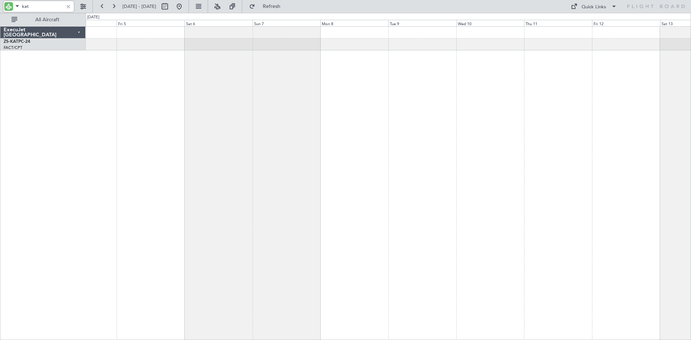
click at [259, 82] on div at bounding box center [388, 183] width 605 height 314
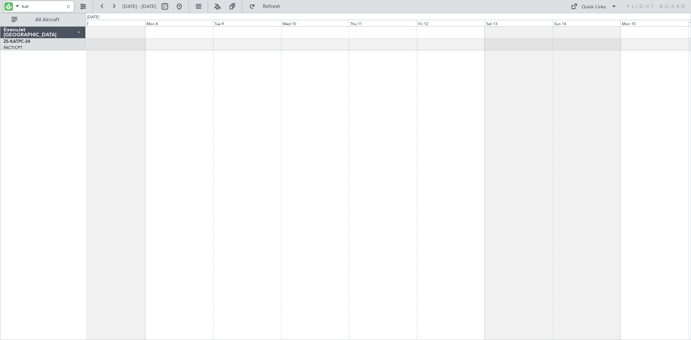
click at [362, 106] on div at bounding box center [388, 183] width 605 height 314
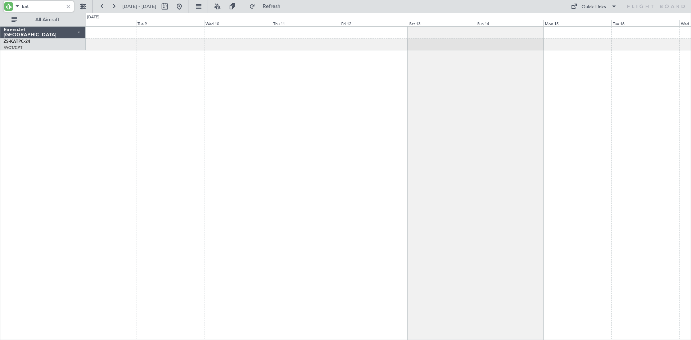
click at [437, 109] on div "A/C Booked" at bounding box center [388, 183] width 605 height 314
click at [415, 41] on div "A/C Booked" at bounding box center [388, 44] width 605 height 12
click at [85, 4] on button at bounding box center [83, 7] width 12 height 12
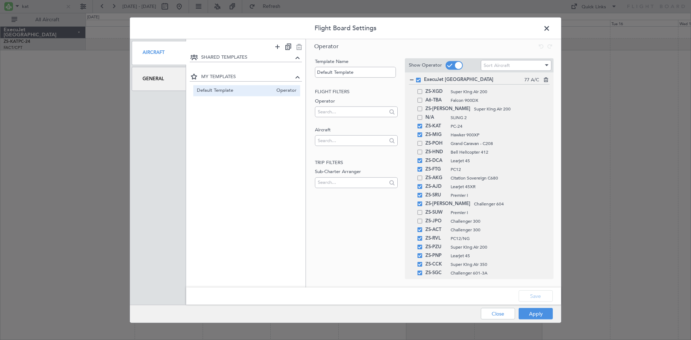
click at [158, 77] on div "General" at bounding box center [159, 79] width 54 height 24
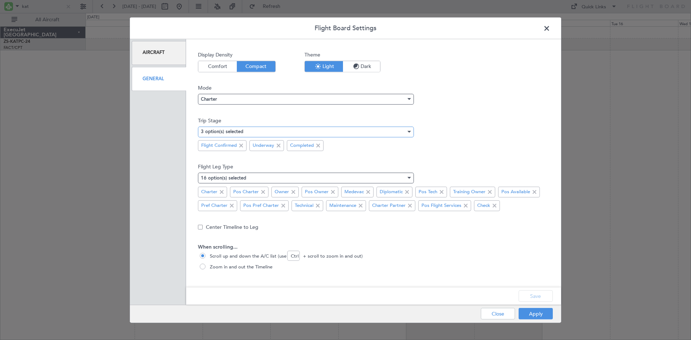
drag, startPoint x: 346, startPoint y: 130, endPoint x: 345, endPoint y: 135, distance: 4.8
click at [346, 131] on div "3 option(s) selected" at bounding box center [303, 131] width 205 height 11
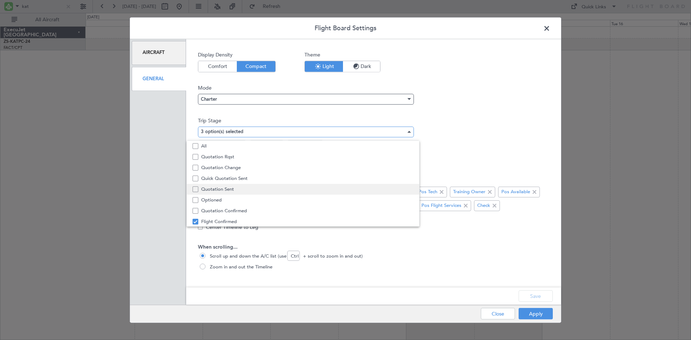
scroll to position [22, 0]
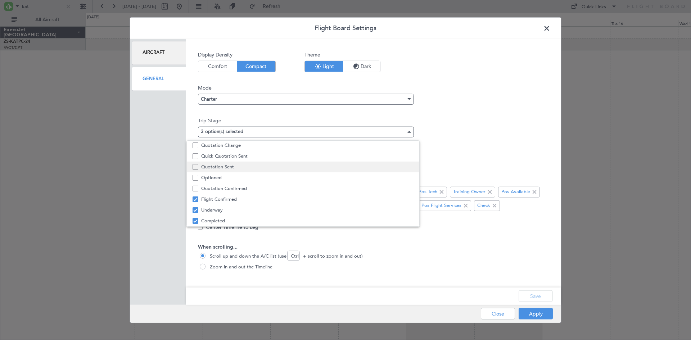
click at [228, 168] on span "Quotation Sent" at bounding box center [307, 166] width 212 height 11
drag, startPoint x: 481, startPoint y: 156, endPoint x: 489, endPoint y: 176, distance: 20.8
click at [484, 164] on div at bounding box center [345, 170] width 691 height 340
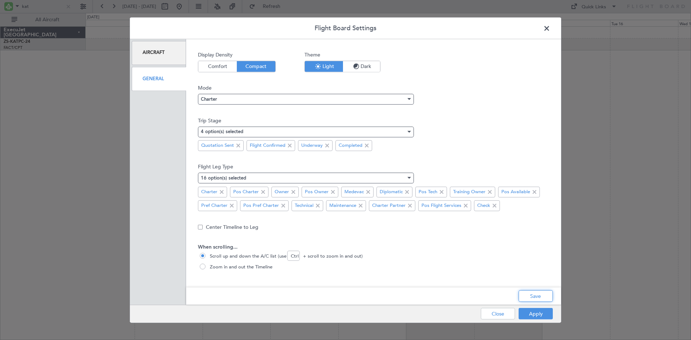
drag, startPoint x: 534, startPoint y: 297, endPoint x: 537, endPoint y: 310, distance: 13.9
click at [534, 298] on button "Save" at bounding box center [535, 296] width 34 height 12
click at [537, 309] on div "Apply Close" at bounding box center [502, 314] width 105 height 18
click at [534, 313] on button "Apply" at bounding box center [535, 314] width 34 height 12
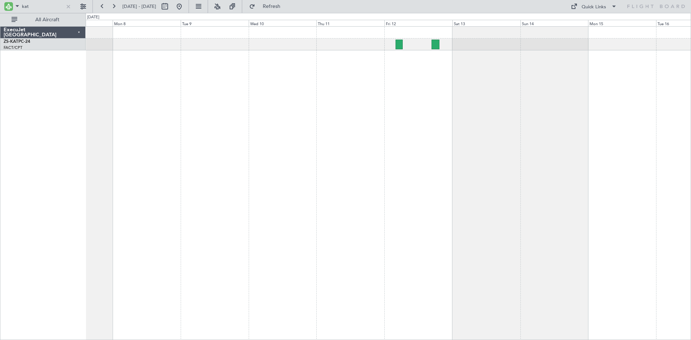
click at [229, 108] on div "A/C Booked" at bounding box center [388, 183] width 605 height 314
click at [36, 5] on input "kat" at bounding box center [42, 6] width 41 height 11
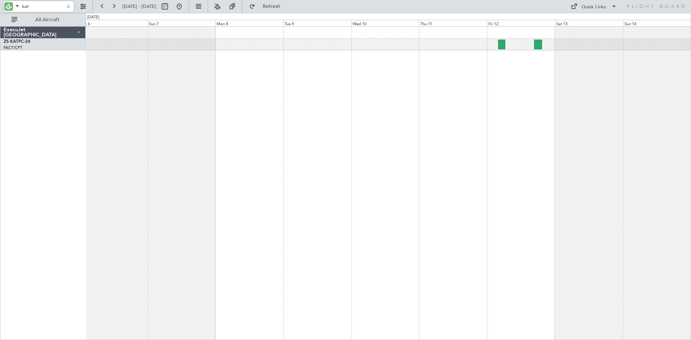
click at [369, 122] on div at bounding box center [388, 183] width 605 height 314
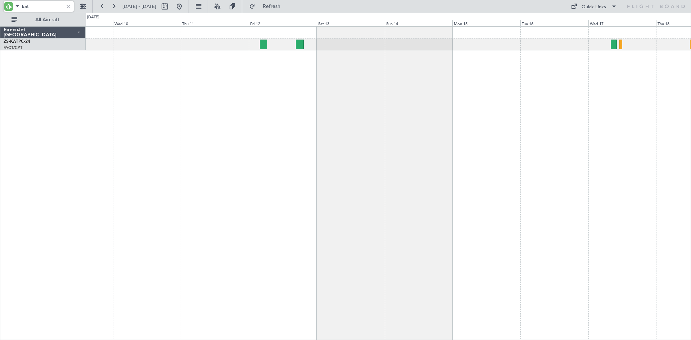
click at [327, 196] on div "A/C Booked" at bounding box center [388, 183] width 605 height 314
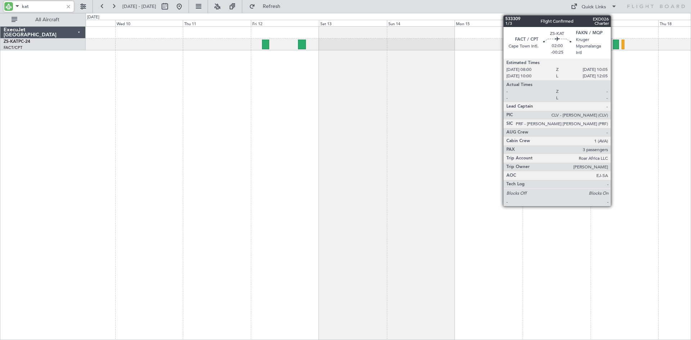
click at [614, 43] on div at bounding box center [615, 45] width 6 height 10
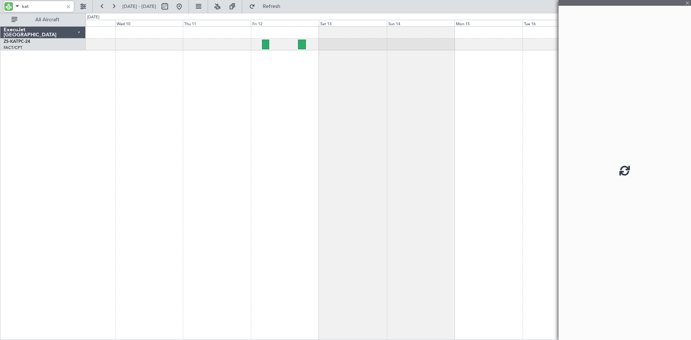
click at [445, 86] on div "A/C Booked" at bounding box center [388, 183] width 605 height 314
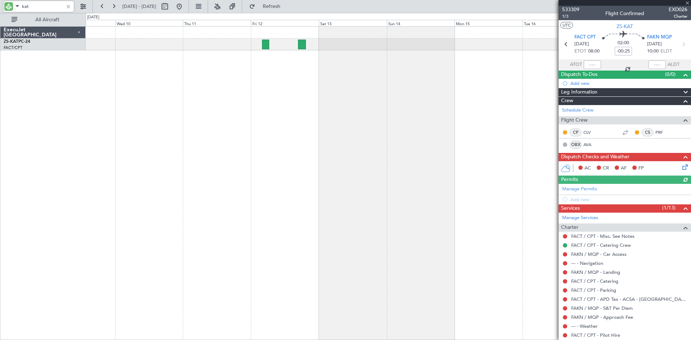
click at [683, 4] on div at bounding box center [624, 3] width 132 height 6
click at [322, 41] on div "A/C Booked" at bounding box center [388, 44] width 605 height 12
drag, startPoint x: 687, startPoint y: 1, endPoint x: 370, endPoint y: 46, distance: 320.4
click at [686, 2] on span at bounding box center [686, 3] width 7 height 6
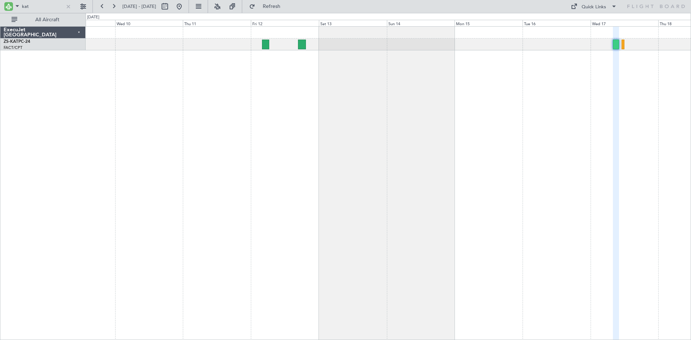
type input "0"
click at [83, 7] on button at bounding box center [83, 7] width 12 height 12
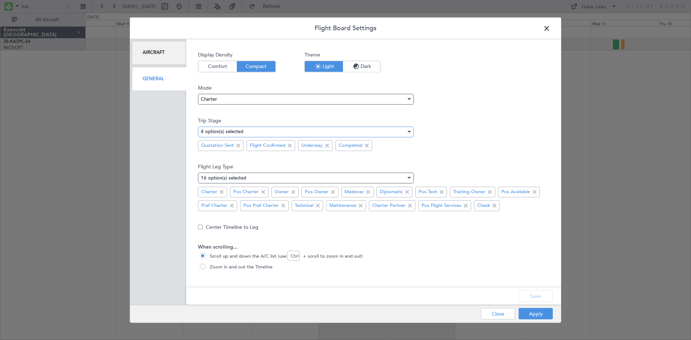
click at [408, 132] on div at bounding box center [409, 132] width 4 height 2
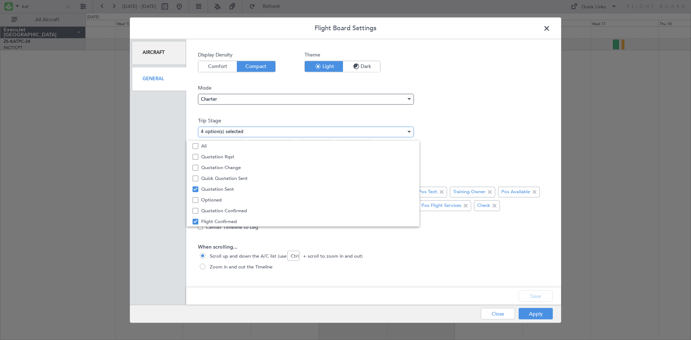
scroll to position [17, 0]
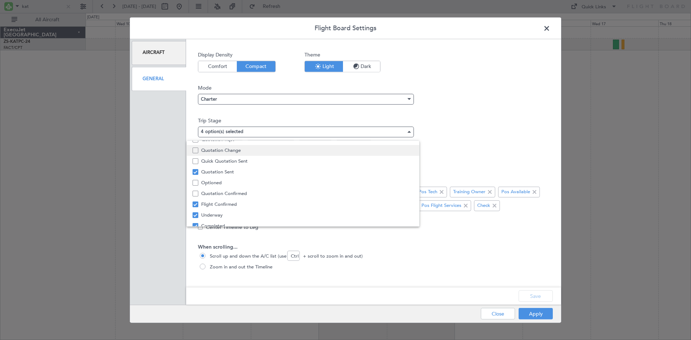
click at [214, 152] on span "Quotation Change" at bounding box center [307, 150] width 212 height 11
click at [524, 297] on div at bounding box center [345, 170] width 691 height 340
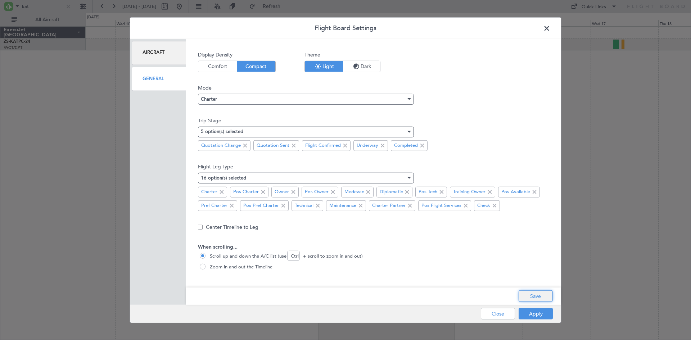
click at [524, 296] on button "Save" at bounding box center [535, 296] width 34 height 12
click at [523, 311] on button "Apply" at bounding box center [535, 314] width 34 height 12
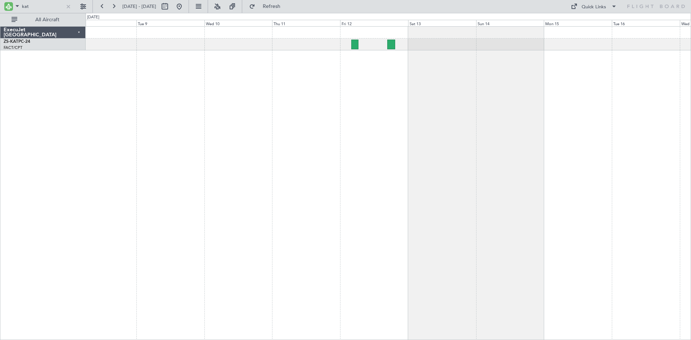
click at [416, 95] on div "A/C Booked" at bounding box center [388, 183] width 605 height 314
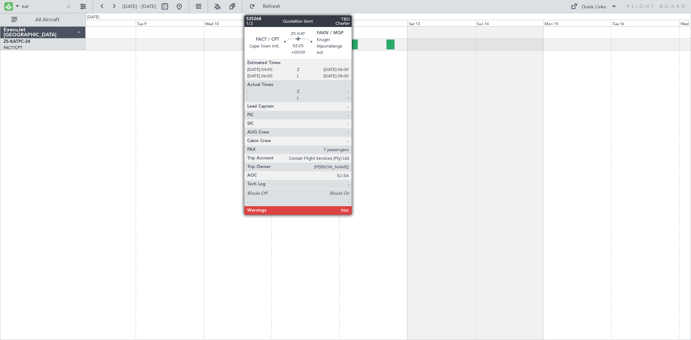
click at [355, 45] on div at bounding box center [353, 45] width 7 height 10
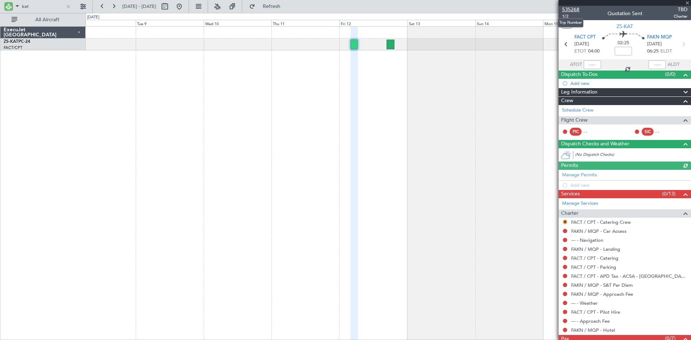
click at [568, 10] on span "535268" at bounding box center [570, 10] width 17 height 8
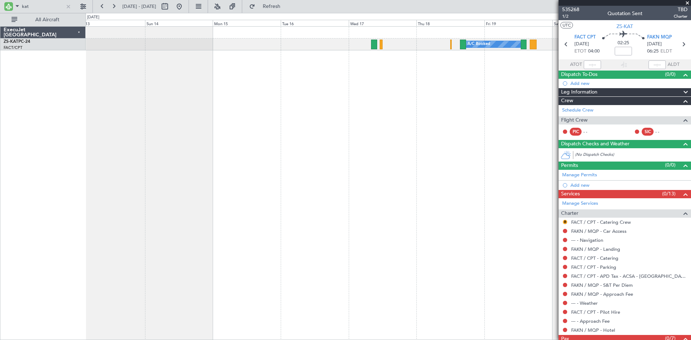
click at [138, 140] on div "A/C Booked" at bounding box center [388, 183] width 605 height 314
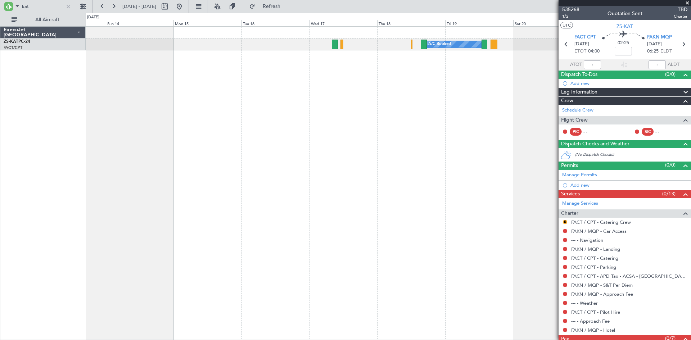
click at [331, 64] on div "A/C Booked" at bounding box center [388, 183] width 605 height 314
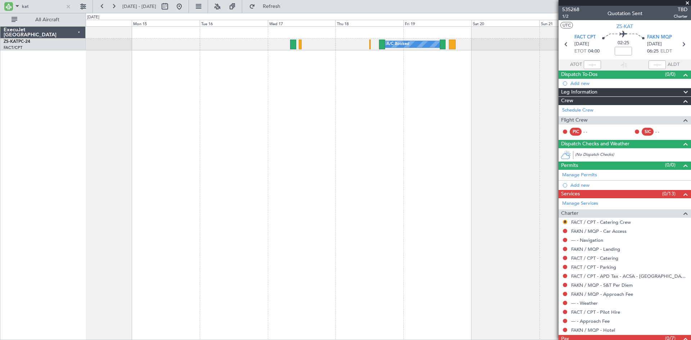
click at [299, 70] on div "A/C Booked" at bounding box center [388, 183] width 605 height 314
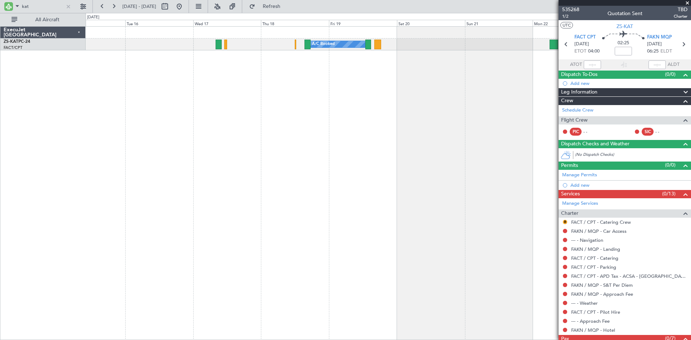
click at [338, 101] on div "A/C Booked" at bounding box center [388, 183] width 605 height 314
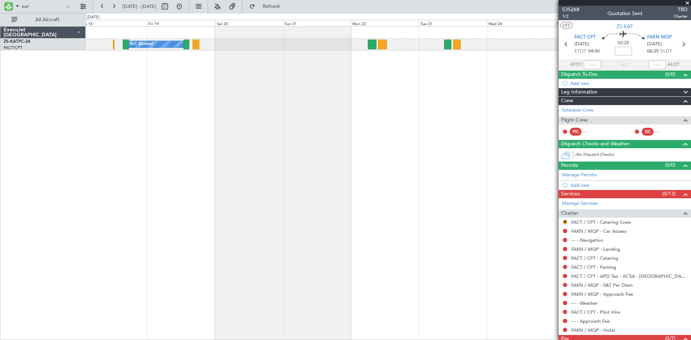
click at [203, 133] on div "A/C Booked" at bounding box center [388, 183] width 605 height 314
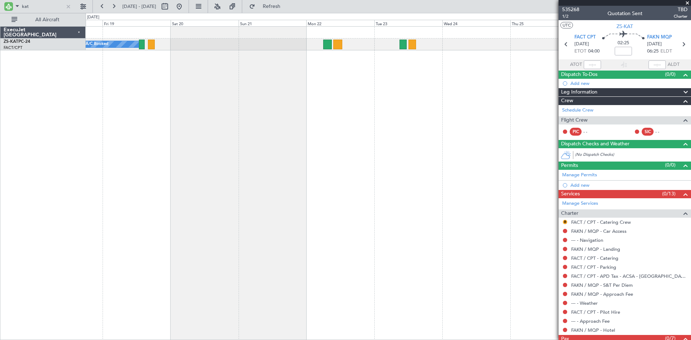
click at [373, 119] on div "A/C Booked" at bounding box center [388, 183] width 605 height 314
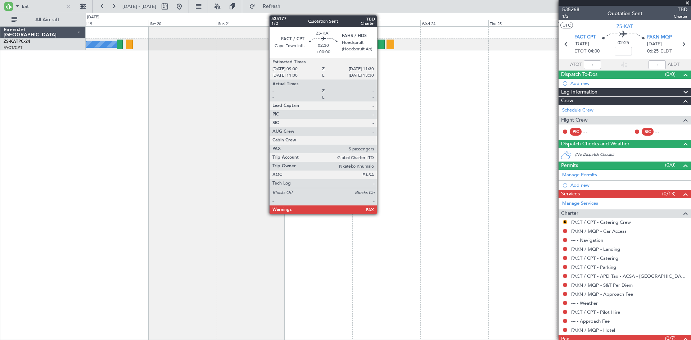
click at [381, 47] on div at bounding box center [380, 45] width 7 height 10
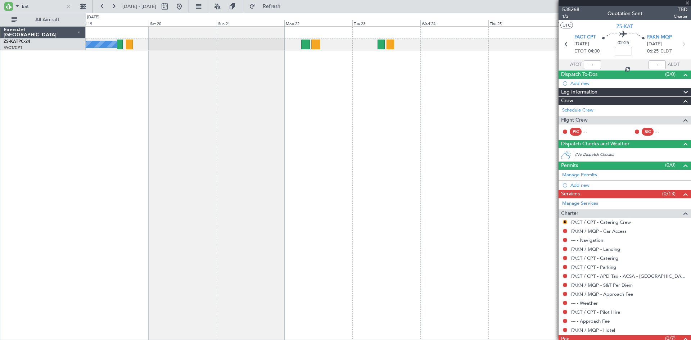
type input "5"
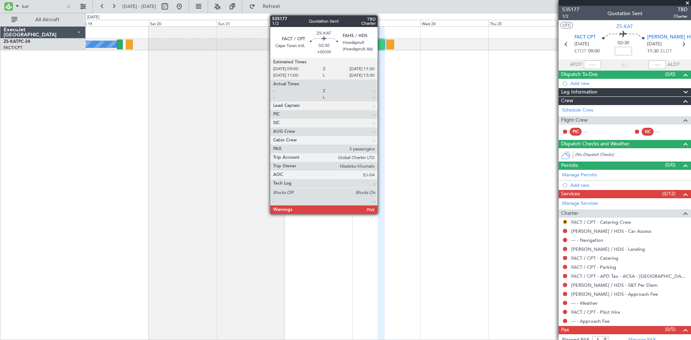
click at [381, 45] on div at bounding box center [380, 45] width 7 height 10
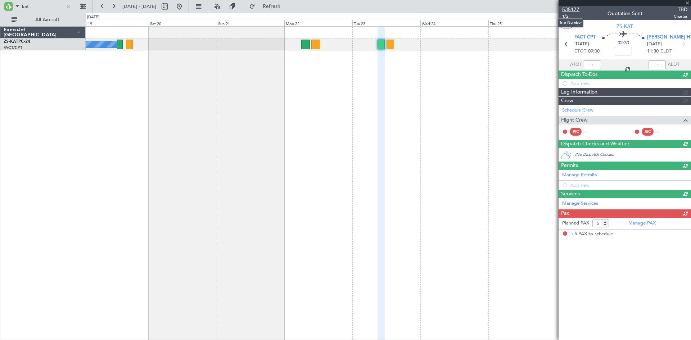
click at [565, 9] on span "535177" at bounding box center [570, 10] width 17 height 8
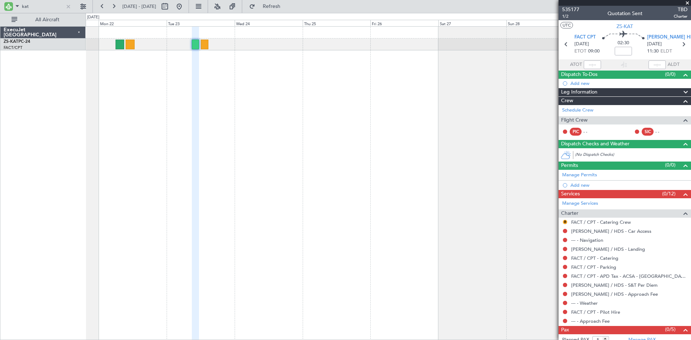
click at [305, 159] on div at bounding box center [388, 183] width 605 height 314
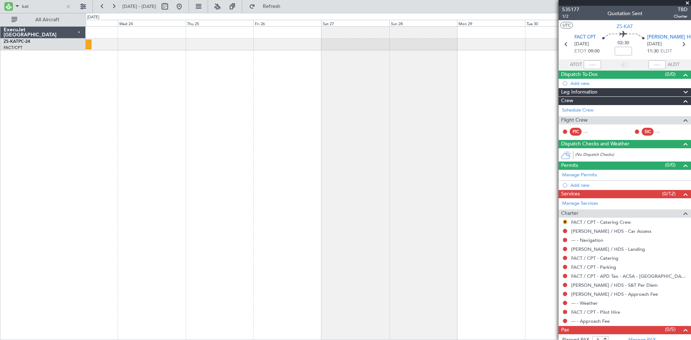
click at [242, 141] on div at bounding box center [388, 183] width 605 height 314
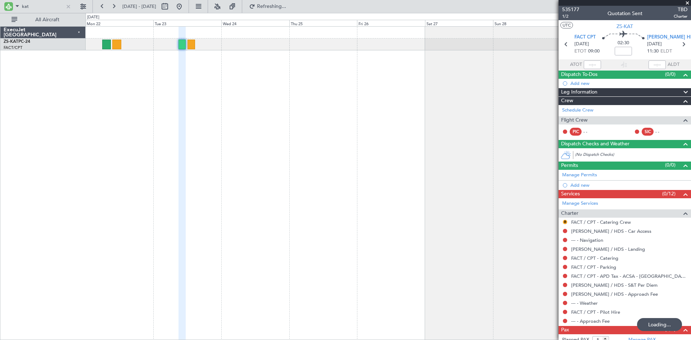
click at [397, 129] on div at bounding box center [388, 183] width 605 height 314
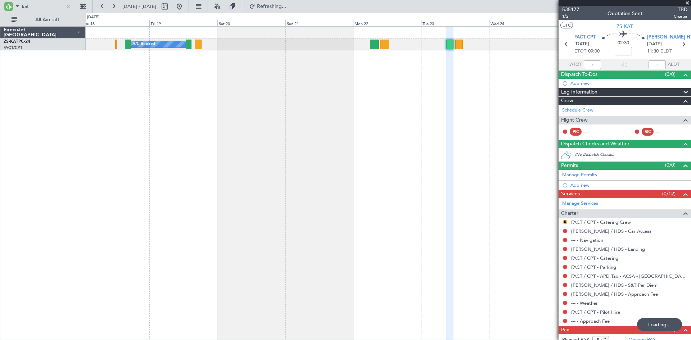
click at [373, 130] on div "A/C Booked" at bounding box center [388, 183] width 605 height 314
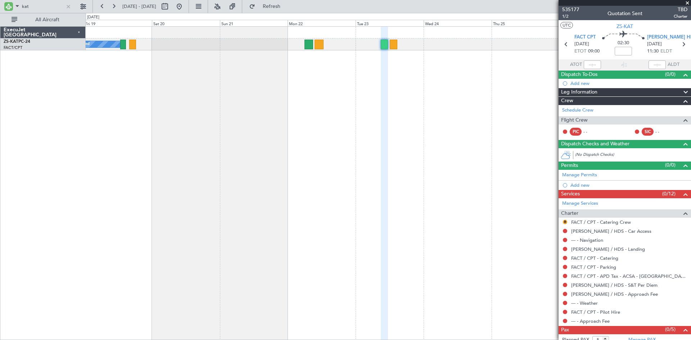
click at [128, 149] on div "A/C Booked" at bounding box center [388, 183] width 605 height 314
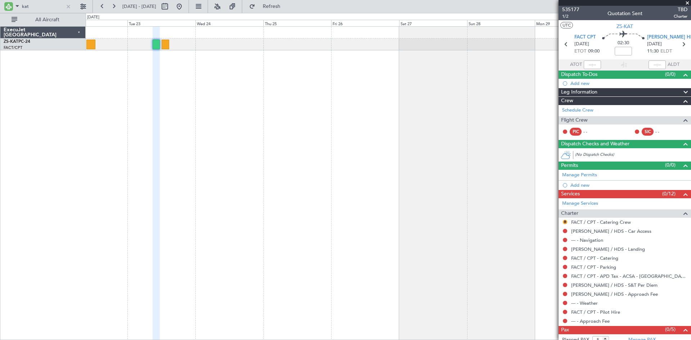
click at [215, 152] on div at bounding box center [388, 183] width 605 height 314
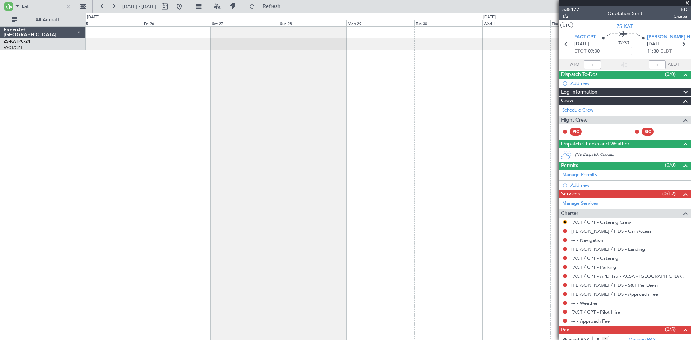
click at [156, 164] on div at bounding box center [388, 183] width 605 height 314
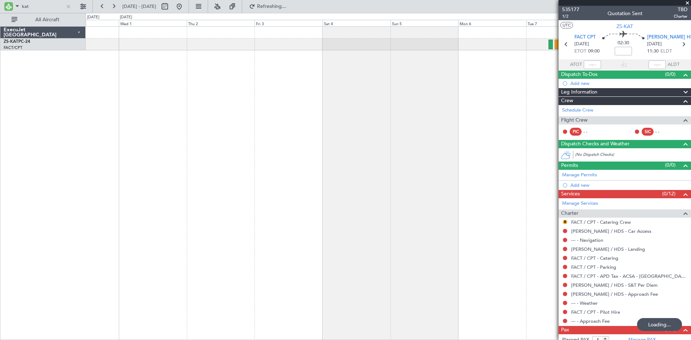
click at [166, 164] on div at bounding box center [388, 183] width 605 height 314
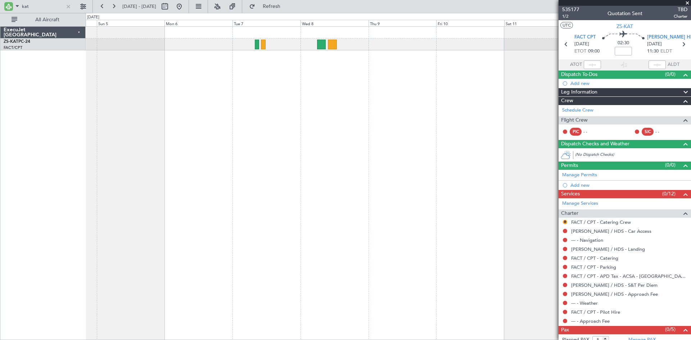
click at [183, 145] on div "A/C Booked" at bounding box center [388, 183] width 605 height 314
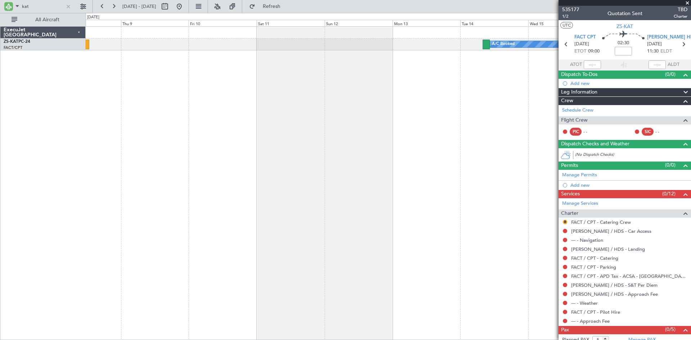
click at [208, 150] on div "A/C Booked" at bounding box center [388, 183] width 605 height 314
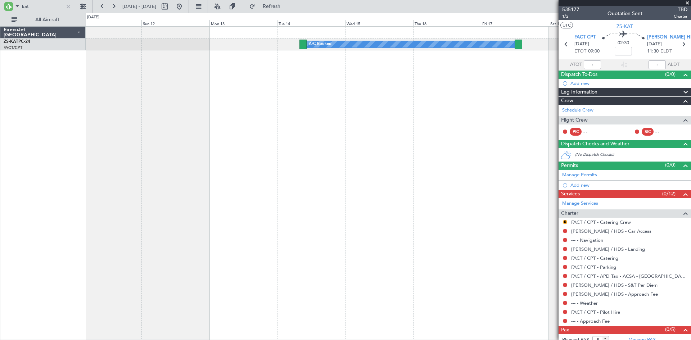
click at [244, 162] on div "A/C Booked" at bounding box center [388, 183] width 605 height 314
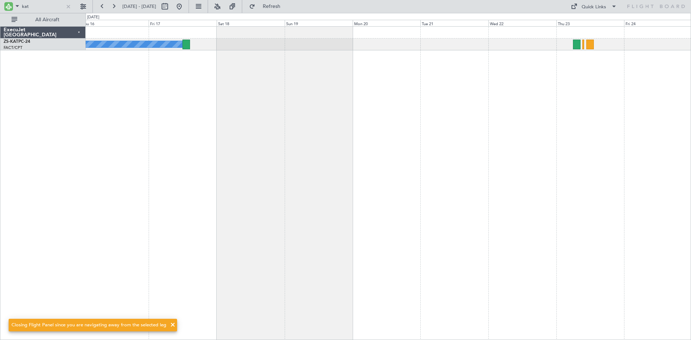
click at [210, 136] on div "A/C Booked" at bounding box center [388, 183] width 605 height 314
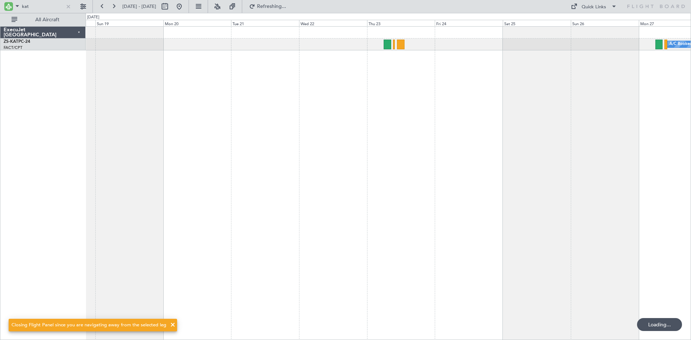
click at [245, 134] on div "A/C Booked A/C Booked" at bounding box center [388, 183] width 605 height 314
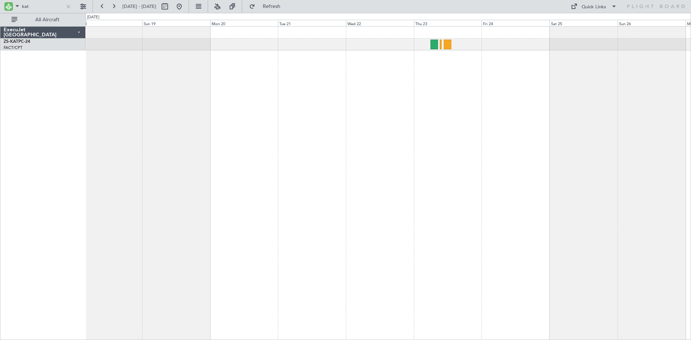
click at [562, 159] on div "A/C Booked A/C Booked" at bounding box center [388, 183] width 605 height 314
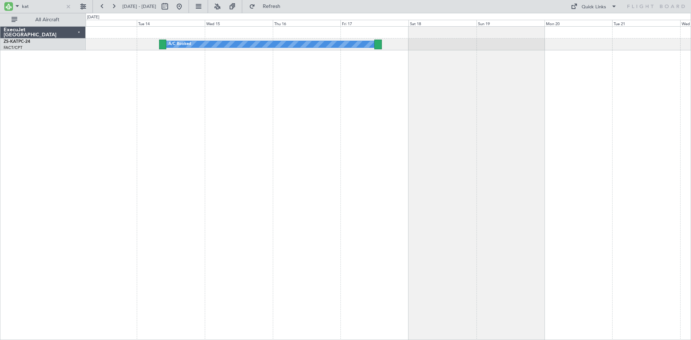
click at [471, 159] on div "A/C Booked" at bounding box center [388, 183] width 605 height 314
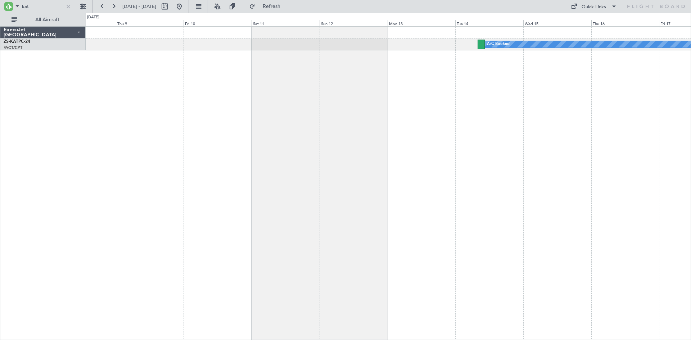
click at [350, 161] on div "A/C Booked" at bounding box center [388, 183] width 605 height 314
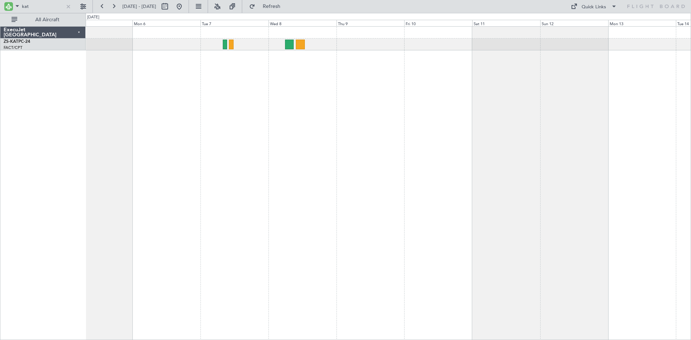
click at [250, 144] on div "A/C Booked" at bounding box center [388, 183] width 605 height 314
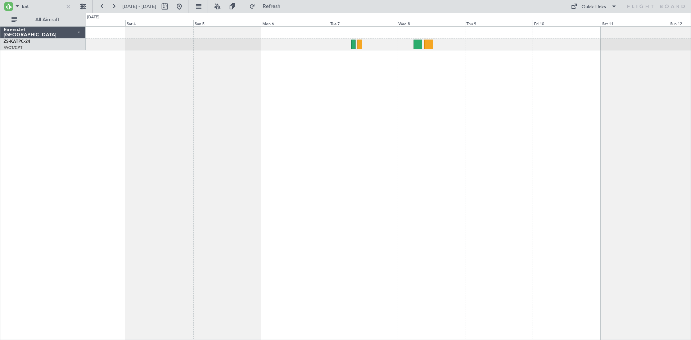
click at [269, 146] on div "A/C Booked" at bounding box center [388, 183] width 605 height 314
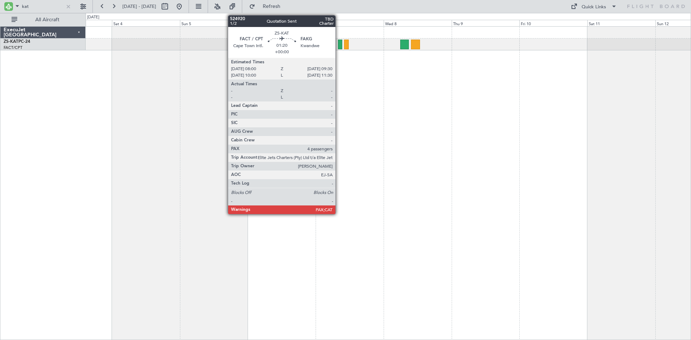
click at [338, 42] on div at bounding box center [340, 45] width 4 height 10
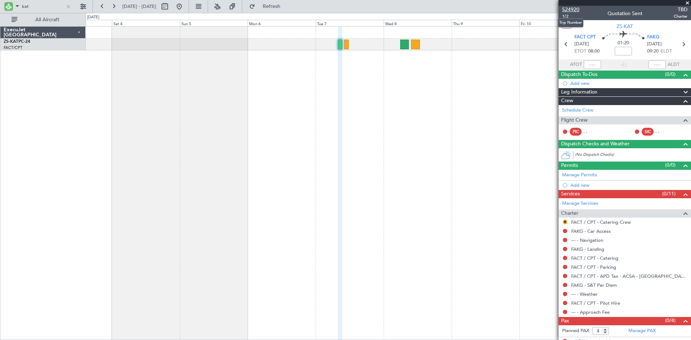
click at [574, 10] on span "524920" at bounding box center [570, 10] width 17 height 8
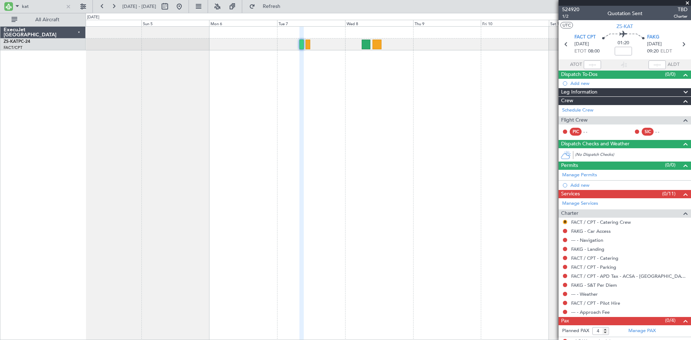
click at [305, 68] on div "A/C Booked" at bounding box center [388, 183] width 605 height 314
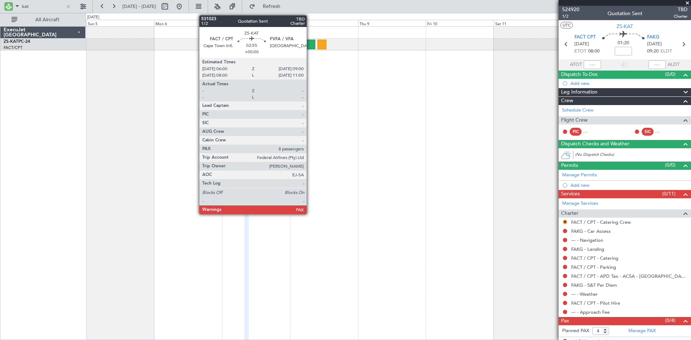
click at [310, 43] on div at bounding box center [310, 45] width 9 height 10
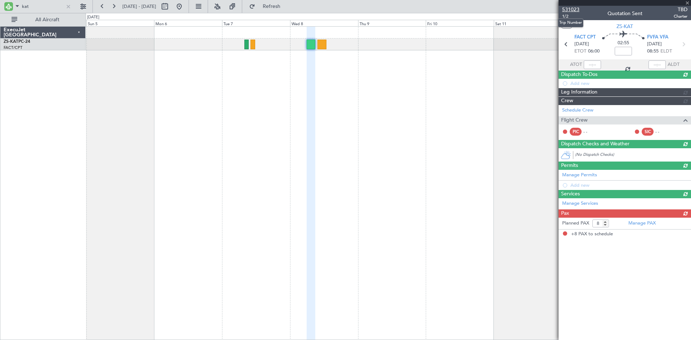
click at [570, 10] on span "531023" at bounding box center [570, 10] width 17 height 8
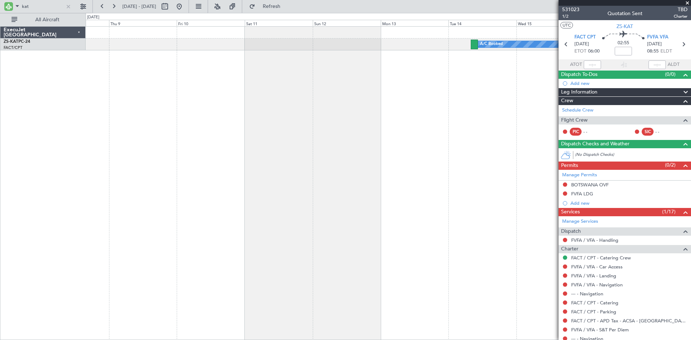
click at [192, 146] on div "A/C Booked" at bounding box center [388, 183] width 605 height 314
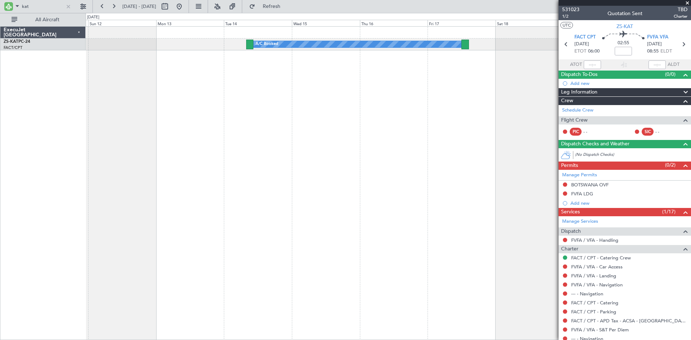
click at [184, 143] on div "A/C Booked" at bounding box center [388, 183] width 605 height 314
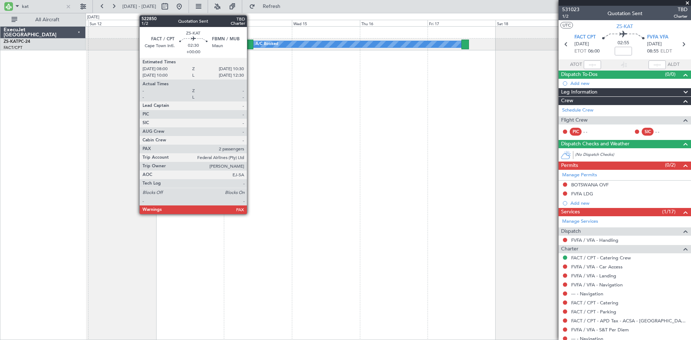
click at [250, 42] on div at bounding box center [249, 45] width 7 height 10
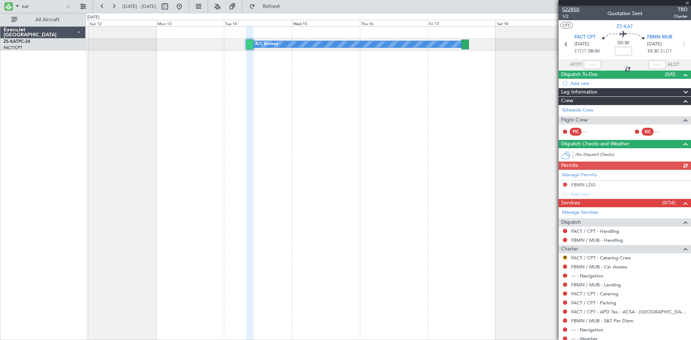
click at [573, 9] on span "522850" at bounding box center [570, 10] width 17 height 8
click at [574, 8] on span "522850" at bounding box center [570, 10] width 17 height 8
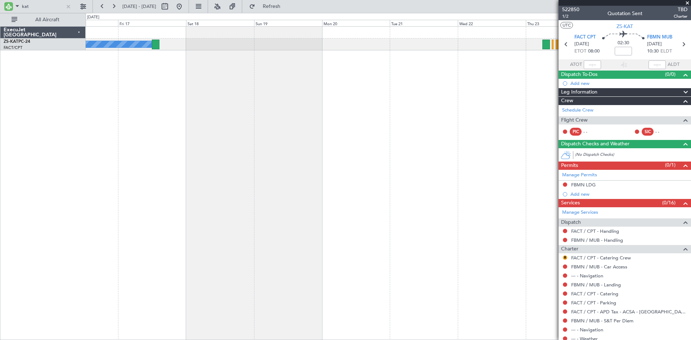
click at [156, 147] on div "A/C Booked A/C Booked" at bounding box center [388, 183] width 605 height 314
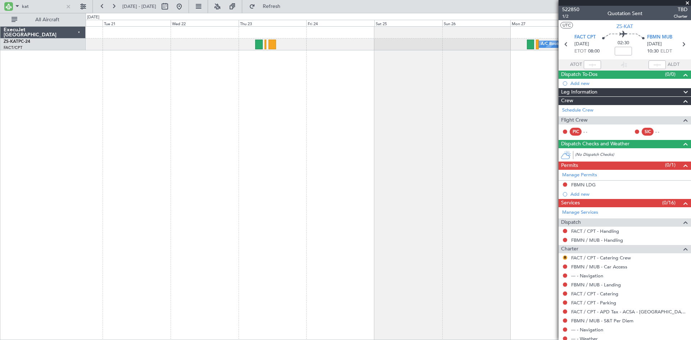
click at [129, 140] on div "A/C Booked" at bounding box center [388, 183] width 605 height 314
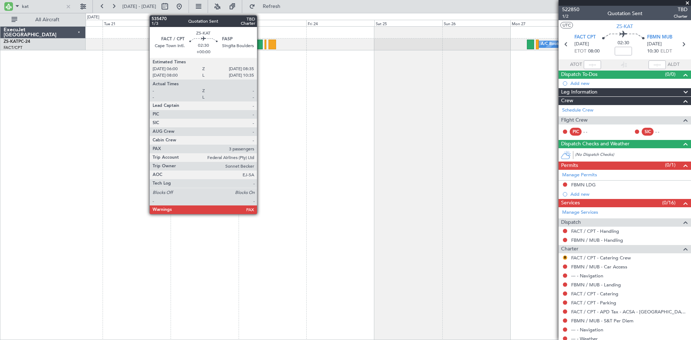
click at [259, 43] on div at bounding box center [259, 45] width 8 height 10
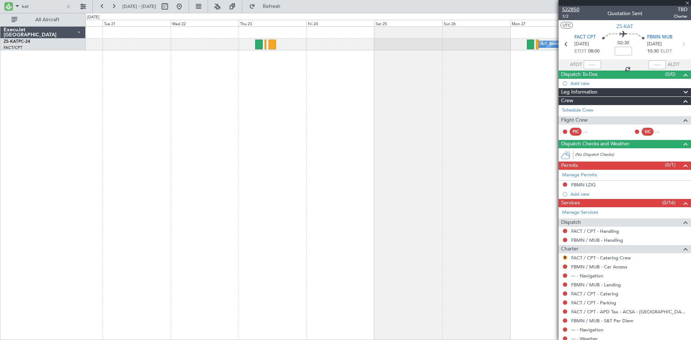
type input "3"
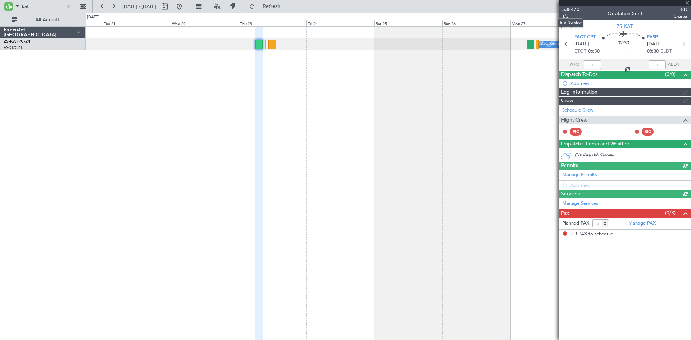
click at [573, 9] on span "535470" at bounding box center [570, 10] width 17 height 8
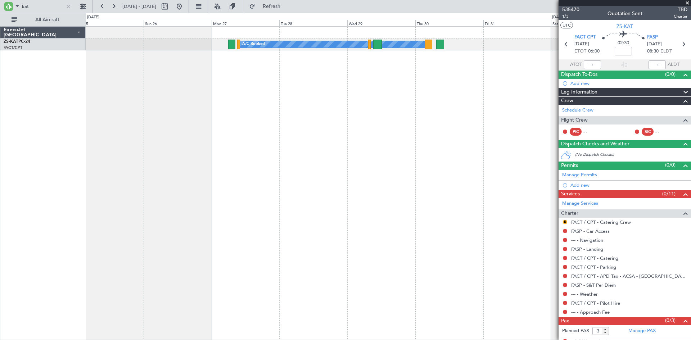
click at [160, 142] on div "A/C Booked" at bounding box center [388, 183] width 605 height 314
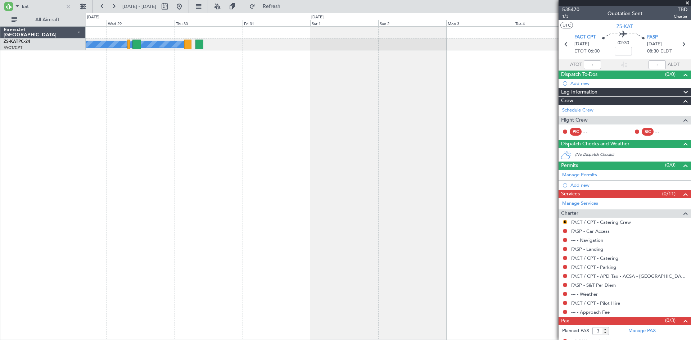
click at [177, 134] on div "A/C Booked" at bounding box center [388, 183] width 605 height 314
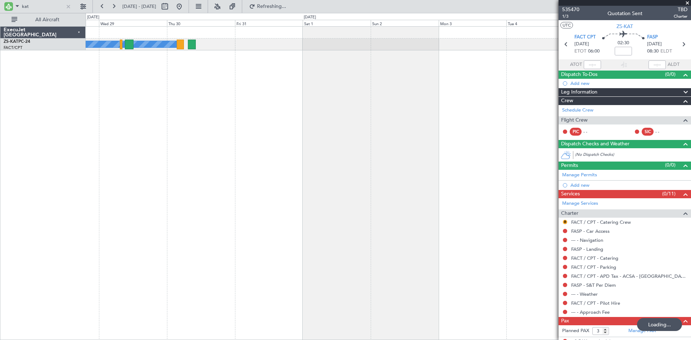
click at [193, 140] on div "A/C Booked" at bounding box center [388, 183] width 605 height 314
click at [48, 5] on input "kat" at bounding box center [42, 6] width 41 height 11
type input "k"
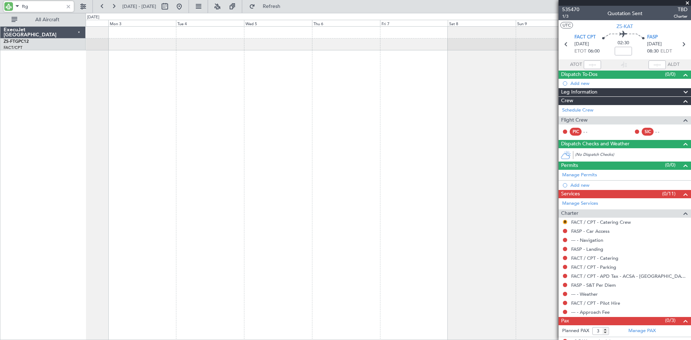
click at [86, 173] on div at bounding box center [388, 183] width 605 height 314
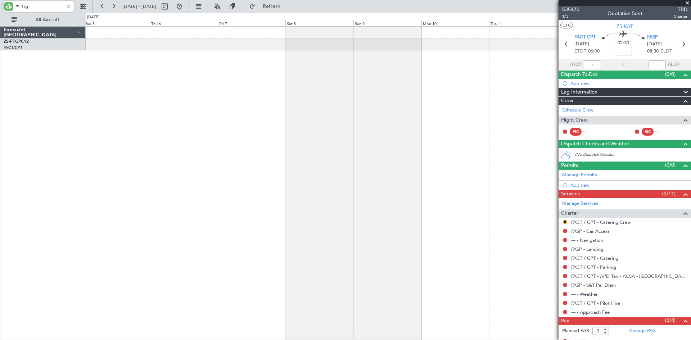
click at [111, 163] on div at bounding box center [388, 183] width 605 height 314
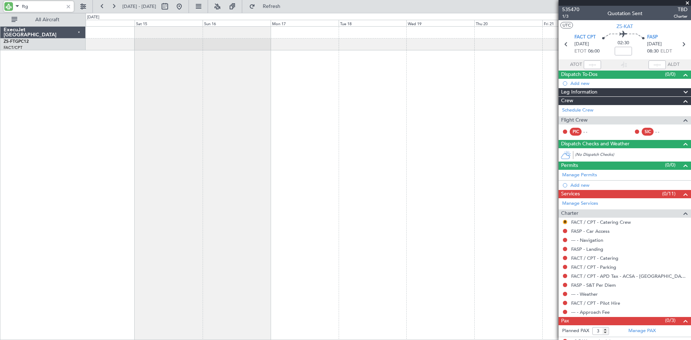
click at [162, 157] on div at bounding box center [388, 183] width 605 height 314
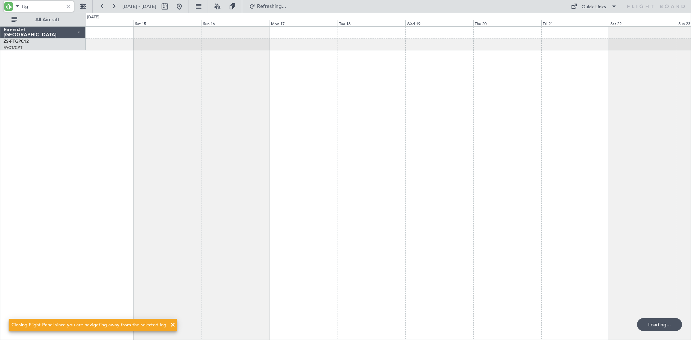
type input "ftg"
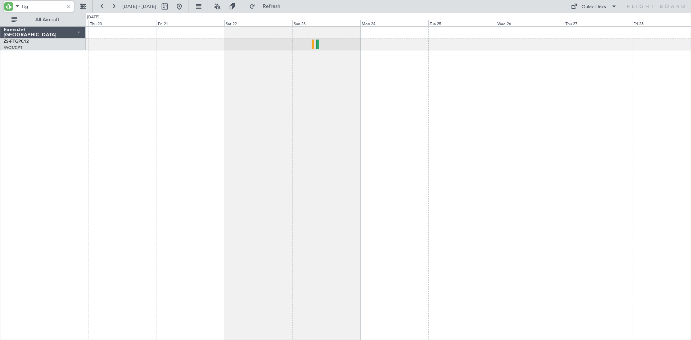
click at [190, 109] on div at bounding box center [388, 183] width 605 height 314
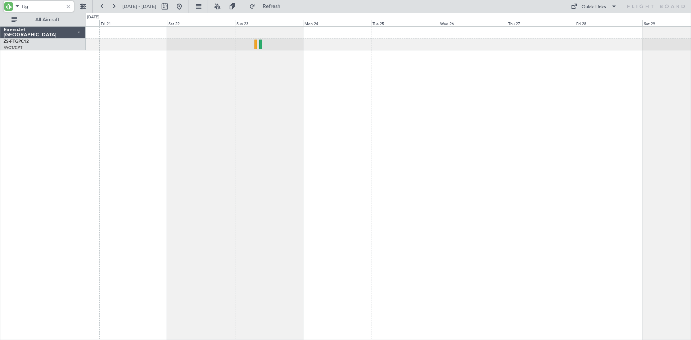
click at [275, 101] on div at bounding box center [388, 183] width 605 height 314
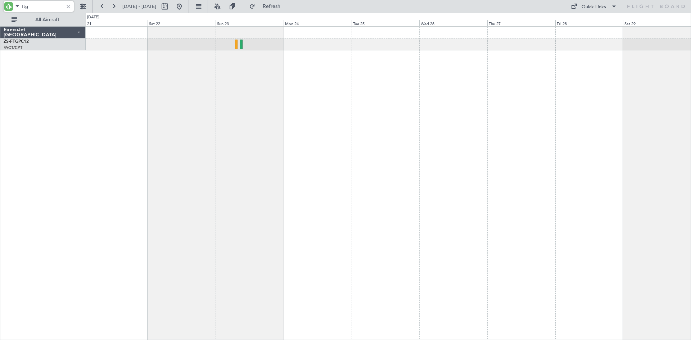
click at [69, 6] on div at bounding box center [68, 7] width 8 height 8
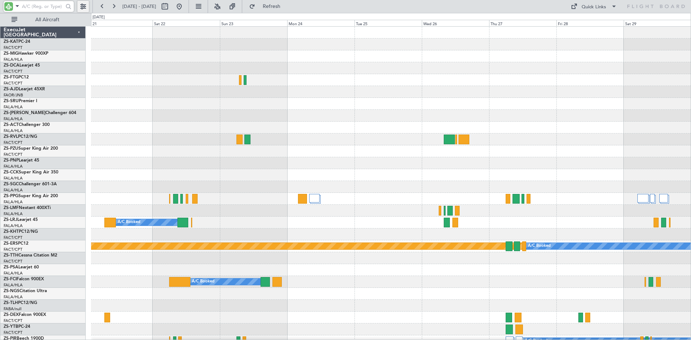
click at [84, 6] on button at bounding box center [83, 7] width 12 height 12
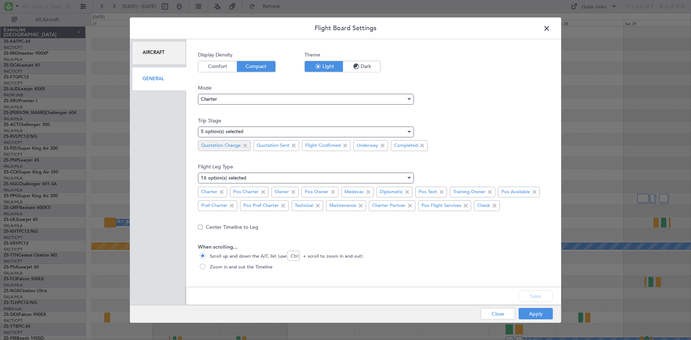
click at [243, 147] on span at bounding box center [245, 145] width 9 height 9
click at [237, 145] on span at bounding box center [238, 145] width 9 height 9
click at [532, 293] on button "Save" at bounding box center [535, 296] width 34 height 12
click at [533, 313] on button "Apply" at bounding box center [535, 314] width 34 height 12
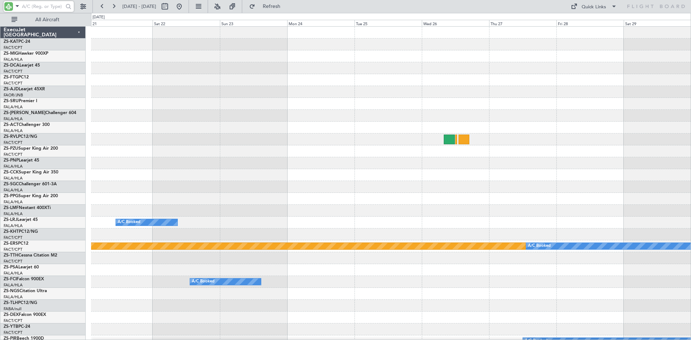
click at [43, 8] on input "text" at bounding box center [42, 6] width 41 height 11
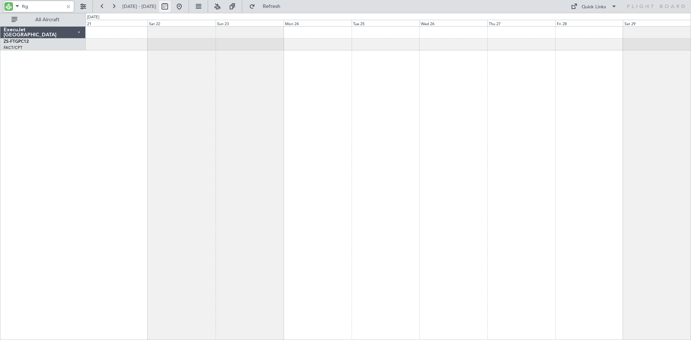
type input "ftg"
click at [170, 9] on button at bounding box center [165, 7] width 12 height 12
select select "11"
select select "2025"
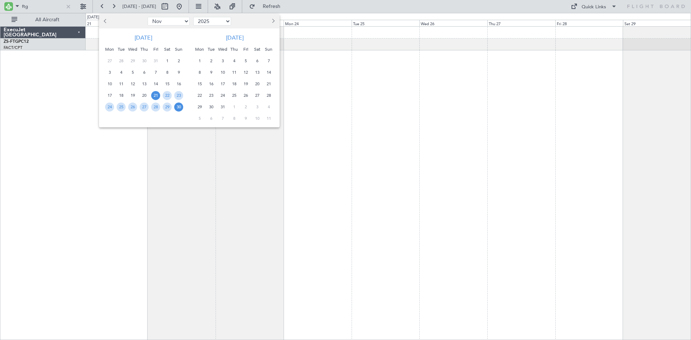
click at [105, 21] on span "Previous month" at bounding box center [106, 21] width 4 height 4
click at [104, 20] on span "Previous month" at bounding box center [106, 21] width 4 height 4
select select "9"
click at [167, 60] on span "6" at bounding box center [167, 60] width 9 height 9
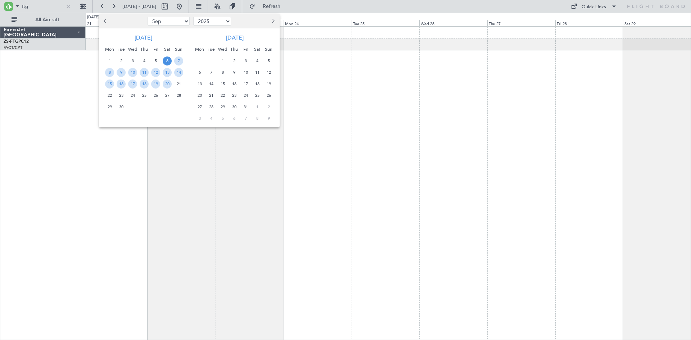
click at [167, 60] on span "6" at bounding box center [167, 60] width 9 height 9
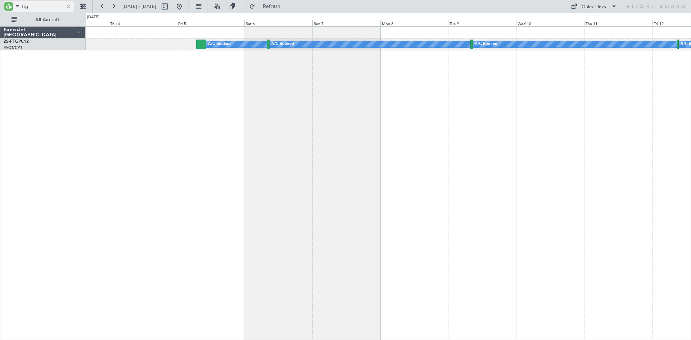
click at [50, 6] on input "ftg" at bounding box center [42, 6] width 41 height 11
type input "f"
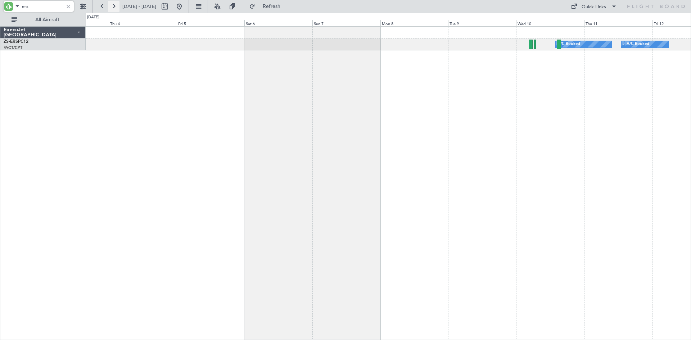
type input "ers"
